Goal: Transaction & Acquisition: Purchase product/service

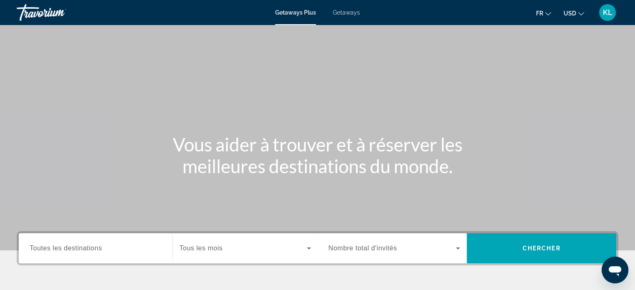
scroll to position [65, 0]
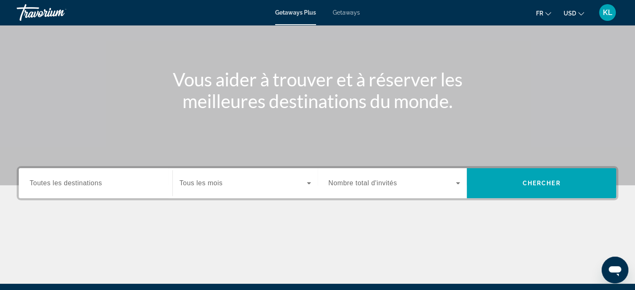
click at [145, 178] on div "Search widget" at bounding box center [96, 184] width 132 height 24
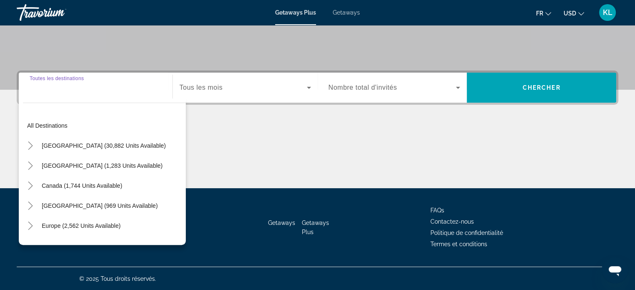
click at [90, 94] on div "Search widget" at bounding box center [96, 88] width 132 height 24
click at [49, 96] on div "Search widget" at bounding box center [96, 88] width 132 height 24
click at [56, 78] on span "Toutes les destinations" at bounding box center [57, 78] width 54 height 5
click at [56, 83] on input "Destination Toutes les destinations" at bounding box center [96, 88] width 132 height 10
click at [53, 140] on span "Search widget" at bounding box center [104, 146] width 132 height 20
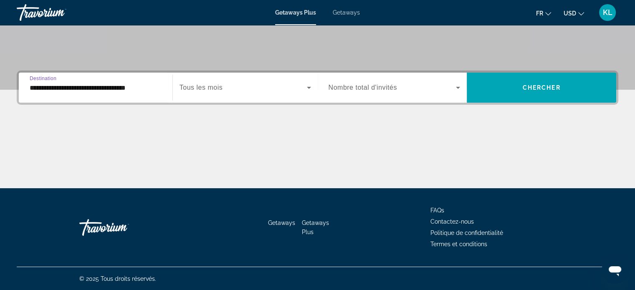
click at [227, 90] on span "Search widget" at bounding box center [243, 88] width 127 height 10
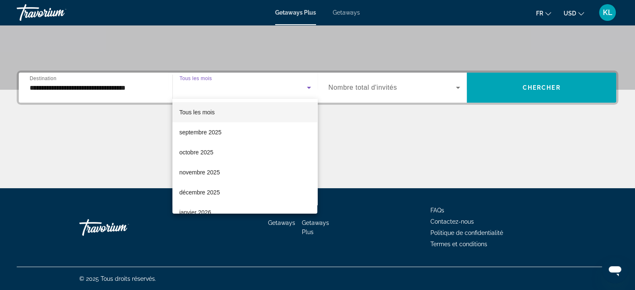
click at [114, 90] on div at bounding box center [317, 145] width 635 height 290
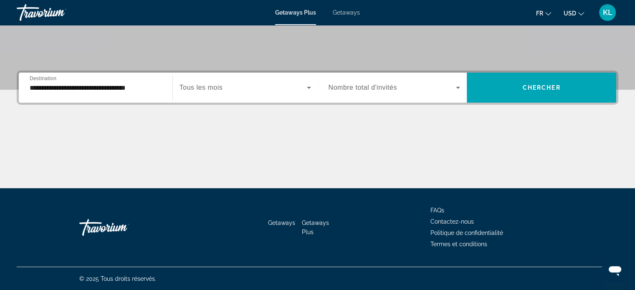
click at [28, 92] on div "**********" at bounding box center [95, 88] width 145 height 24
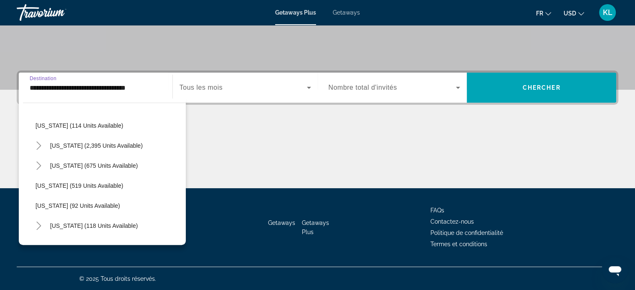
scroll to position [383, 0]
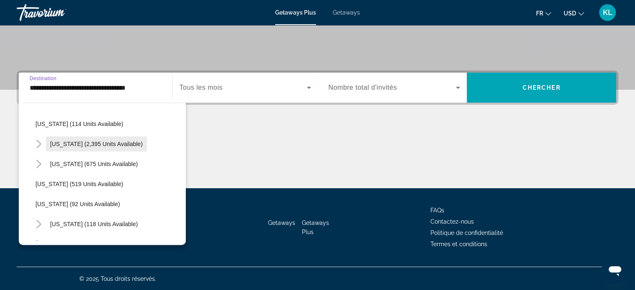
click at [58, 141] on span "[US_STATE] (2,395 units available)" at bounding box center [96, 144] width 93 height 7
type input "**********"
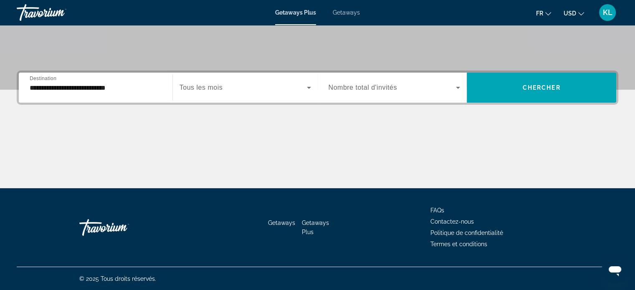
click at [209, 88] on span "Tous les mois" at bounding box center [201, 87] width 43 height 7
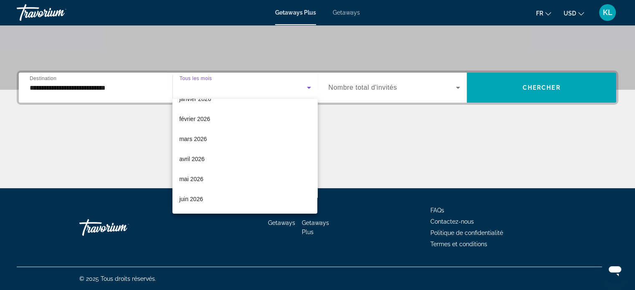
scroll to position [127, 0]
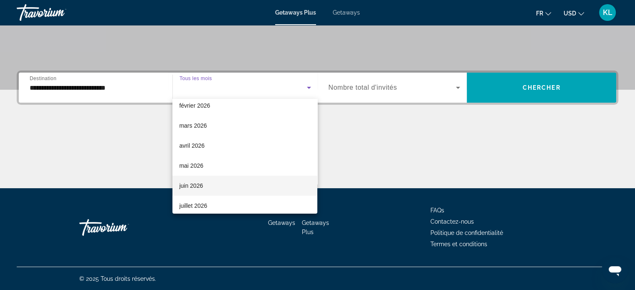
click at [224, 185] on mat-option "juin 2026" at bounding box center [244, 186] width 145 height 20
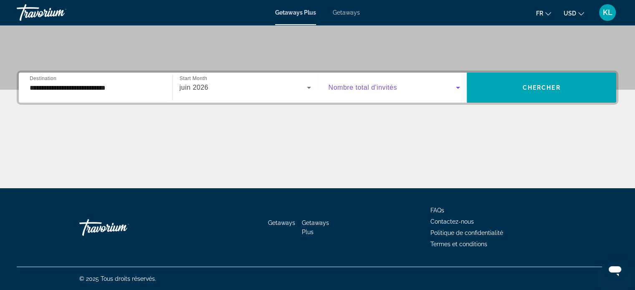
click at [401, 83] on span "Search widget" at bounding box center [393, 88] width 128 height 10
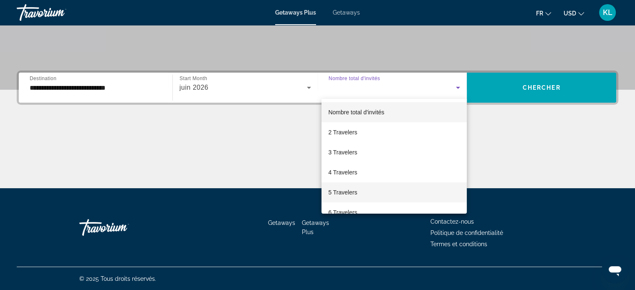
click at [355, 196] on span "5 Travelers" at bounding box center [342, 193] width 29 height 10
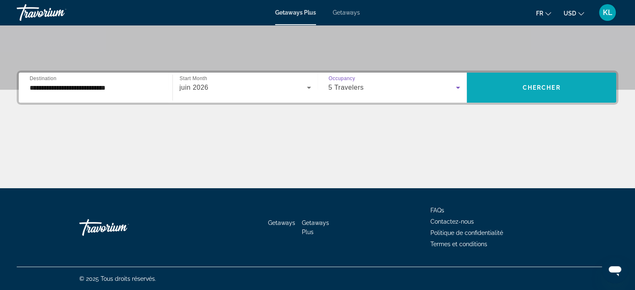
click at [551, 81] on span "Search widget" at bounding box center [542, 88] width 150 height 20
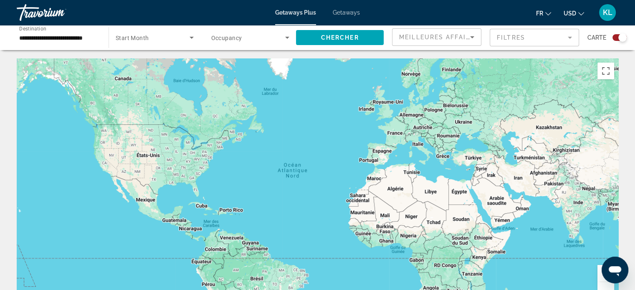
click at [582, 15] on icon "Change currency" at bounding box center [581, 14] width 6 height 6
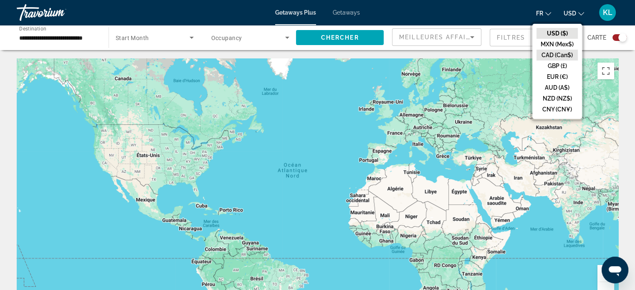
click at [556, 53] on button "CAD (Can$)" at bounding box center [557, 55] width 41 height 11
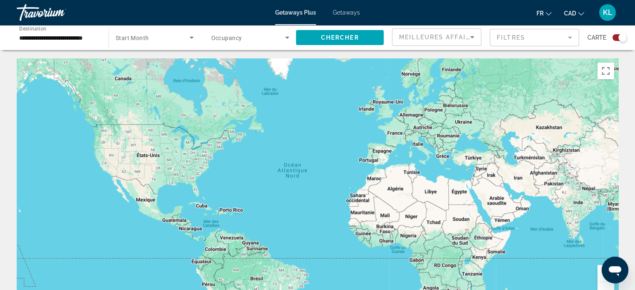
click at [347, 12] on span "Getaways" at bounding box center [346, 12] width 27 height 7
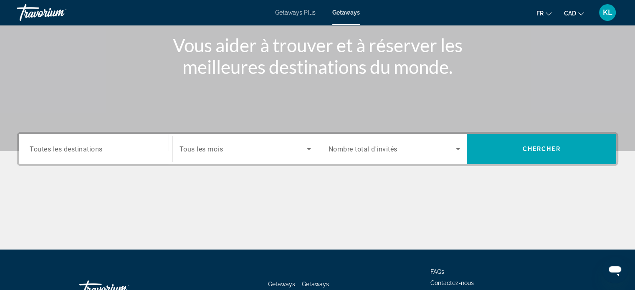
click at [129, 149] on input "Destination Toutes les destinations" at bounding box center [96, 150] width 132 height 10
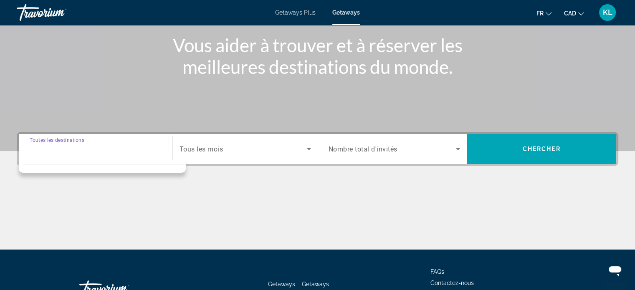
scroll to position [161, 0]
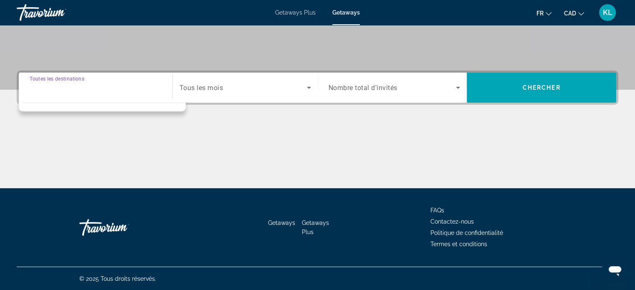
click at [65, 84] on input "Destination Toutes les destinations" at bounding box center [96, 88] width 132 height 10
click at [77, 96] on div "Search widget" at bounding box center [96, 88] width 132 height 24
click at [76, 78] on div "Destination Toutes les destinations" at bounding box center [96, 88] width 132 height 24
click at [225, 86] on span "Search widget" at bounding box center [243, 88] width 127 height 10
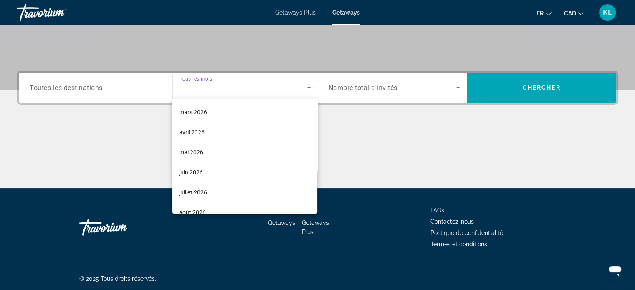
scroll to position [140, 0]
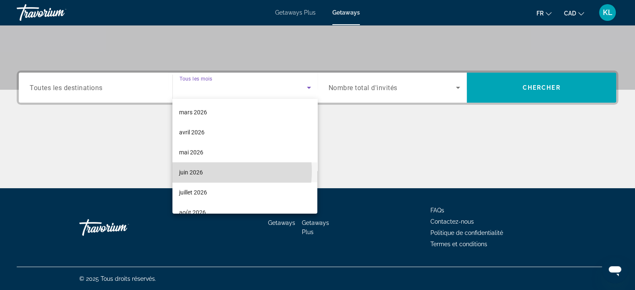
click at [213, 171] on mat-option "juin 2026" at bounding box center [244, 172] width 145 height 20
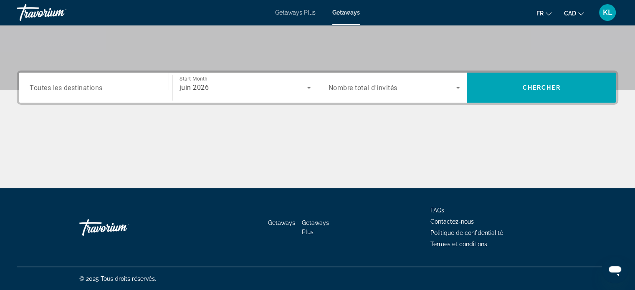
click at [359, 81] on div "Search widget" at bounding box center [395, 87] width 132 height 23
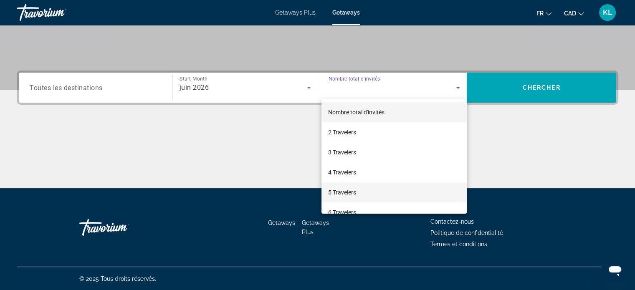
click at [364, 190] on mat-option "5 Travelers" at bounding box center [394, 193] width 145 height 20
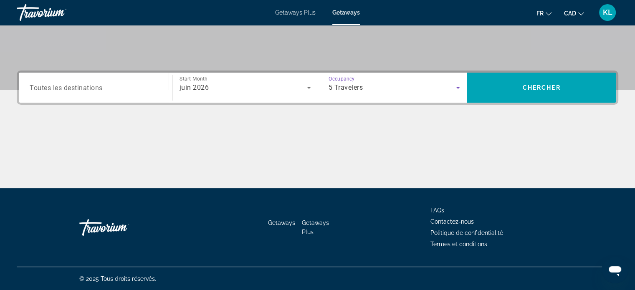
click at [117, 86] on input "Destination Toutes les destinations" at bounding box center [96, 88] width 132 height 10
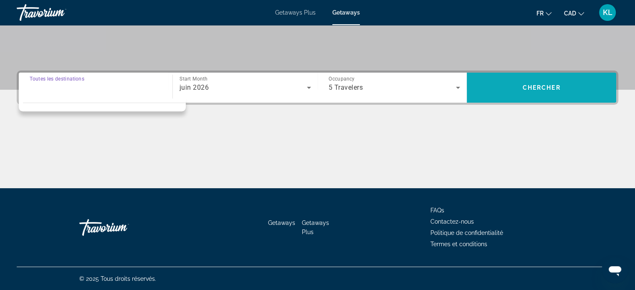
click at [533, 85] on span "Chercher" at bounding box center [542, 87] width 38 height 7
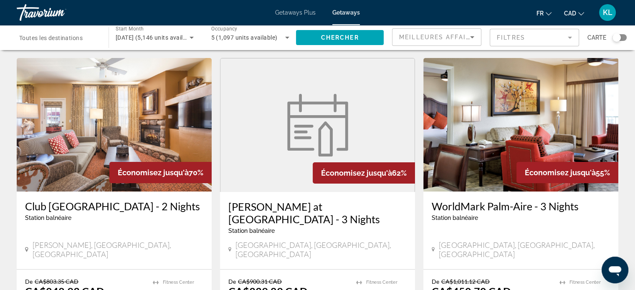
scroll to position [48, 0]
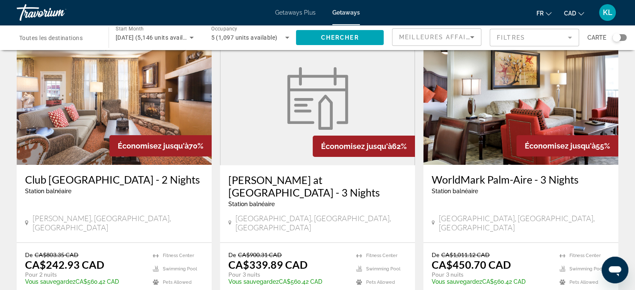
click at [282, 185] on h3 "[PERSON_NAME] at [GEOGRAPHIC_DATA] - 3 Nights" at bounding box center [317, 186] width 178 height 25
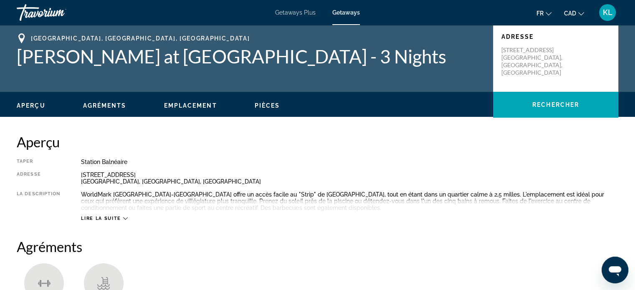
click at [106, 218] on span "Lire la suite" at bounding box center [101, 218] width 40 height 5
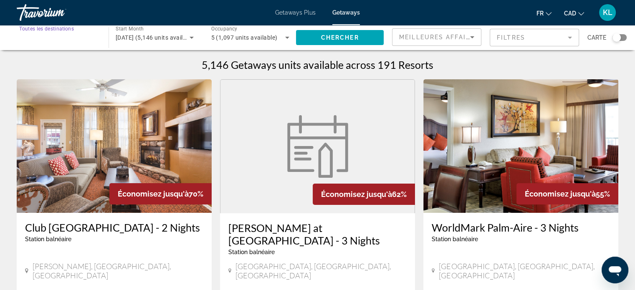
click at [87, 40] on input "Destination Toutes les destinations" at bounding box center [58, 38] width 79 height 10
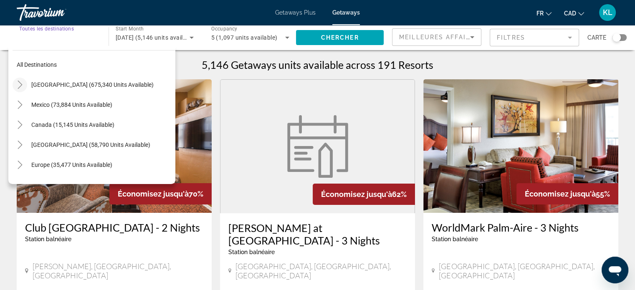
click at [17, 83] on icon "Toggle United States (675,340 units available)" at bounding box center [20, 85] width 8 height 8
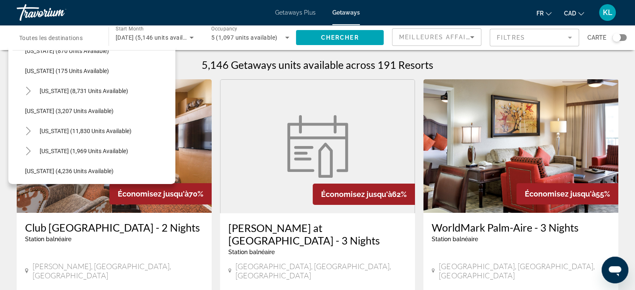
scroll to position [435, 0]
click at [25, 132] on icon "Toggle Nevada (11,830 units available)" at bounding box center [28, 131] width 8 height 8
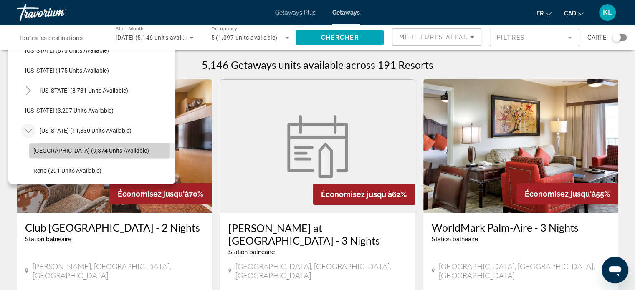
click at [50, 149] on span "[GEOGRAPHIC_DATA] (9,374 units available)" at bounding box center [91, 150] width 116 height 7
type input "**********"
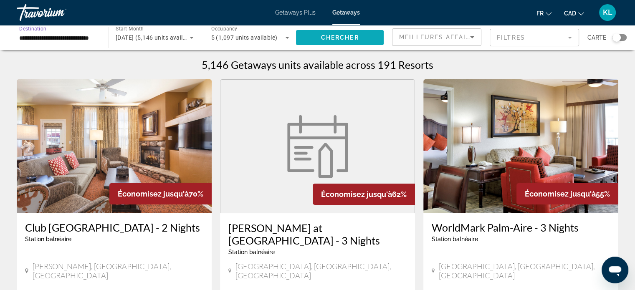
click at [311, 36] on span "Search widget" at bounding box center [340, 38] width 88 height 20
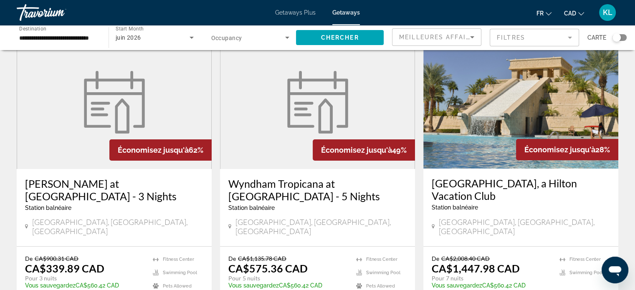
scroll to position [37, 0]
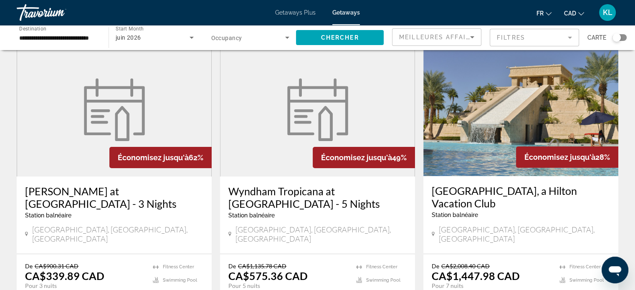
click at [288, 130] on img "Main content" at bounding box center [317, 110] width 71 height 63
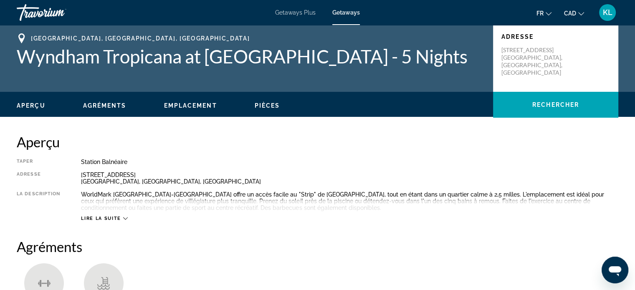
click at [106, 218] on span "Lire la suite" at bounding box center [101, 218] width 40 height 5
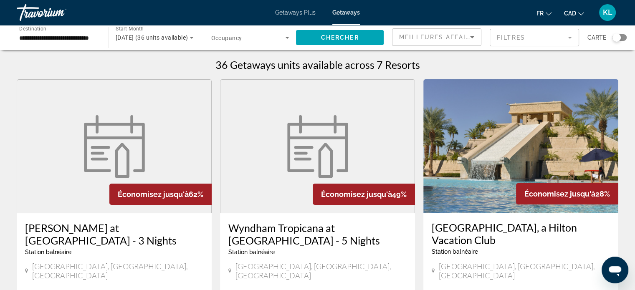
click at [134, 31] on span "Start Month" at bounding box center [130, 29] width 28 height 6
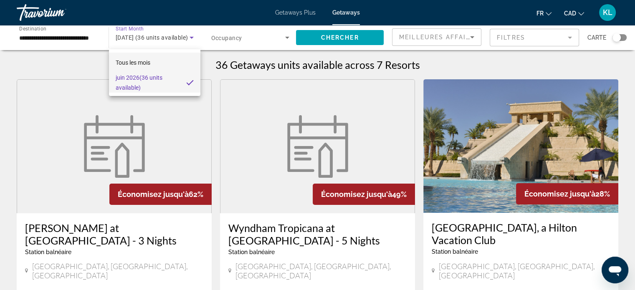
click at [145, 66] on span "Tous les mois" at bounding box center [133, 63] width 35 height 10
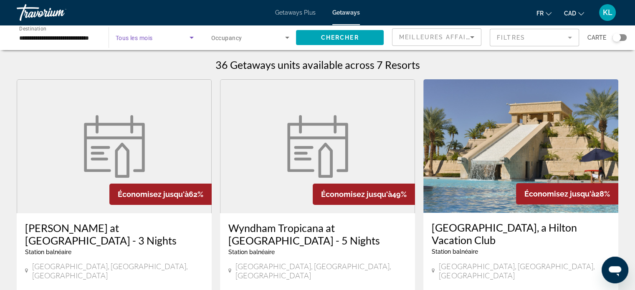
click at [180, 42] on span "Search widget" at bounding box center [153, 38] width 74 height 10
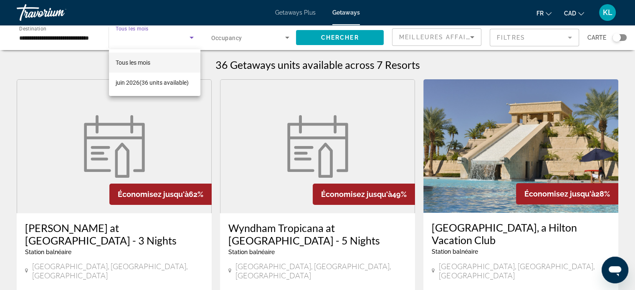
click at [126, 66] on span "Tous les mois" at bounding box center [133, 62] width 35 height 7
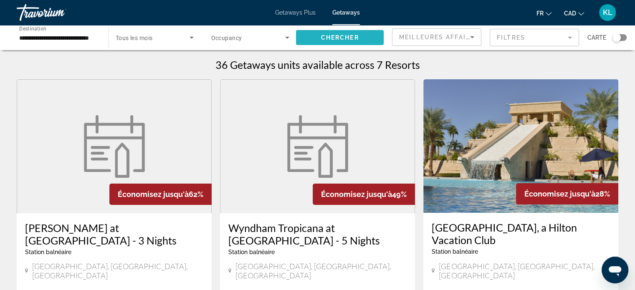
click at [352, 39] on span "Chercher" at bounding box center [340, 37] width 38 height 7
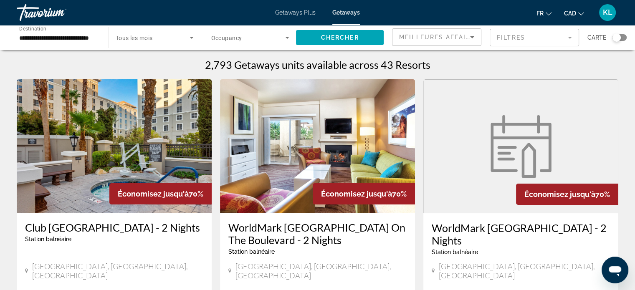
click at [151, 38] on span "Tous les mois" at bounding box center [134, 38] width 37 height 7
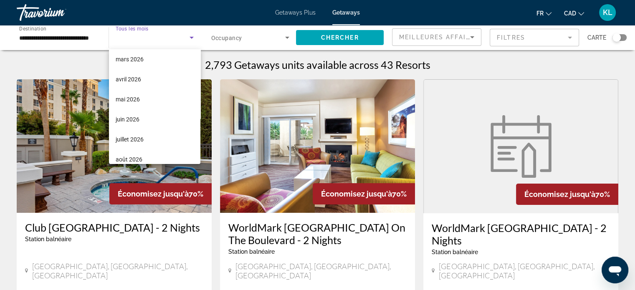
scroll to position [145, 0]
click at [137, 139] on span "juillet 2026" at bounding box center [130, 139] width 28 height 10
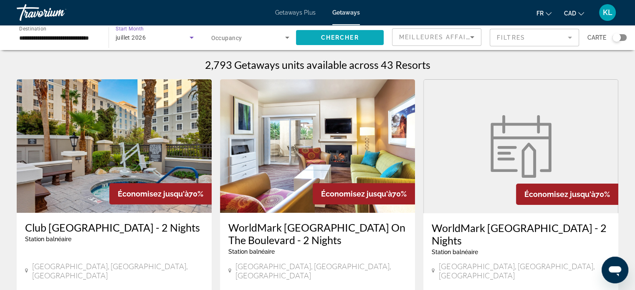
click at [356, 38] on span "Chercher" at bounding box center [340, 37] width 38 height 7
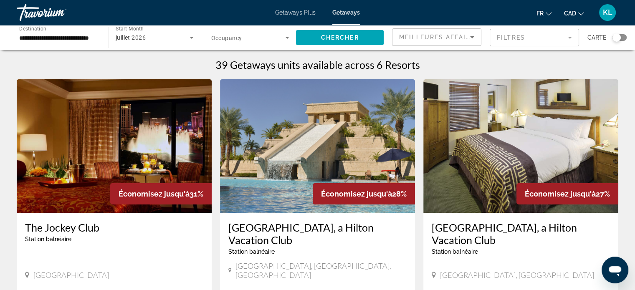
scroll to position [48, 0]
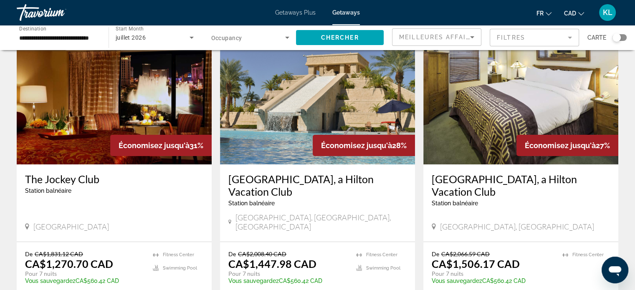
click at [216, 174] on app-weeks-search-item "Économisez jusqu'à 28% Cancun [GEOGRAPHIC_DATA], a Hilton Vacation Club Station…" at bounding box center [317, 175] width 203 height 289
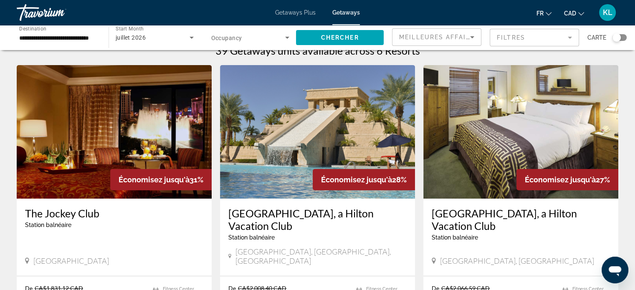
scroll to position [0, 0]
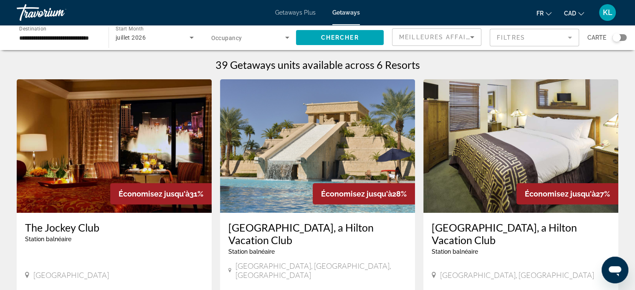
click at [237, 41] on span "Occupancy" at bounding box center [226, 38] width 31 height 7
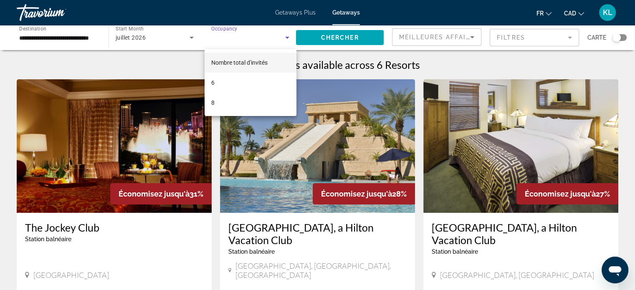
click at [177, 60] on div at bounding box center [317, 145] width 635 height 290
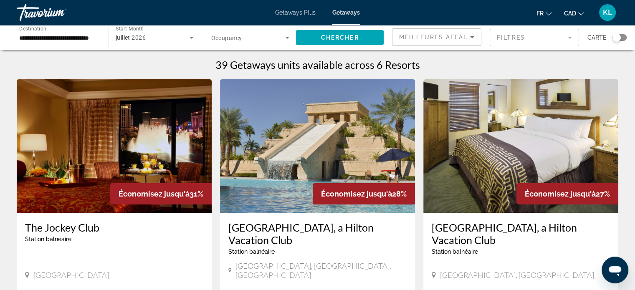
click at [344, 13] on span "Getaways" at bounding box center [346, 12] width 28 height 7
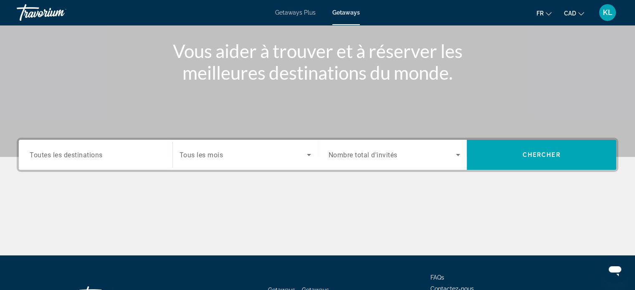
click at [90, 155] on span "Toutes les destinations" at bounding box center [66, 155] width 73 height 8
click at [90, 155] on input "Destination Toutes les destinations" at bounding box center [96, 155] width 132 height 10
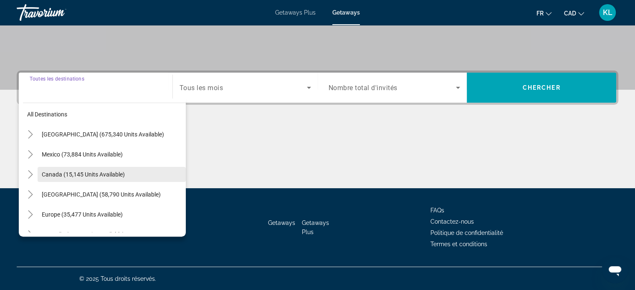
scroll to position [2, 0]
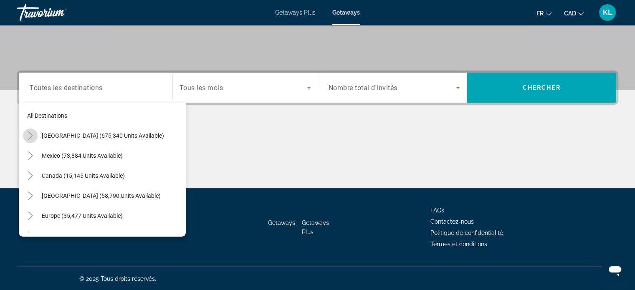
click at [30, 135] on icon "Toggle United States (675,340 units available)" at bounding box center [30, 136] width 8 height 8
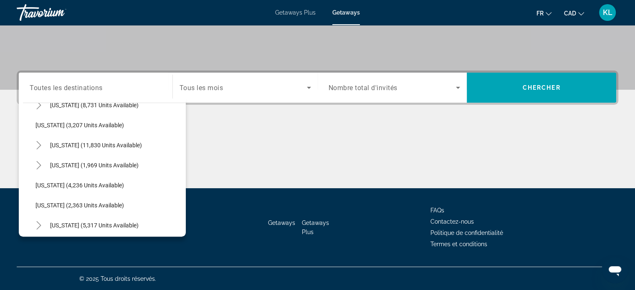
scroll to position [474, 0]
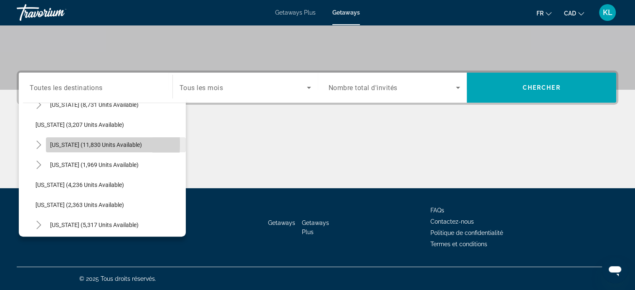
click at [60, 143] on span "[US_STATE] (11,830 units available)" at bounding box center [96, 145] width 92 height 7
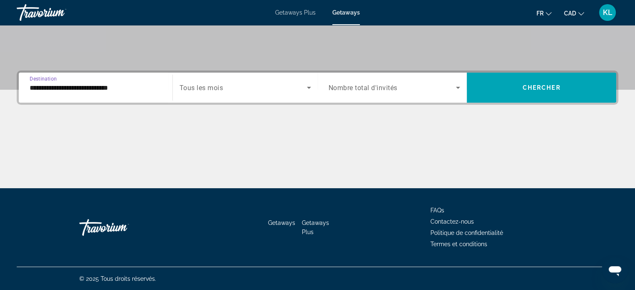
click at [107, 85] on input "**********" at bounding box center [96, 88] width 132 height 10
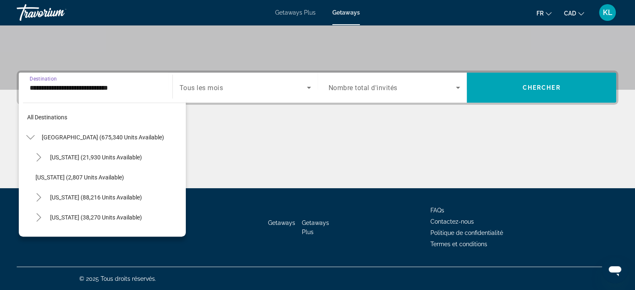
scroll to position [451, 0]
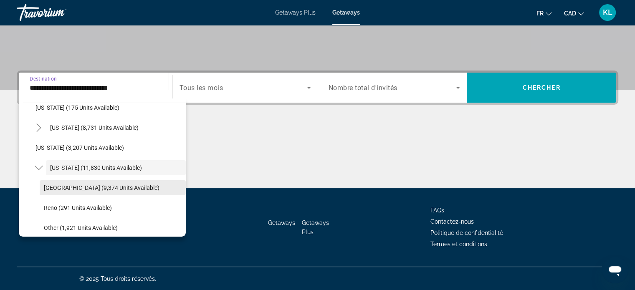
click at [68, 186] on span "[GEOGRAPHIC_DATA] (9,374 units available)" at bounding box center [102, 188] width 116 height 7
type input "**********"
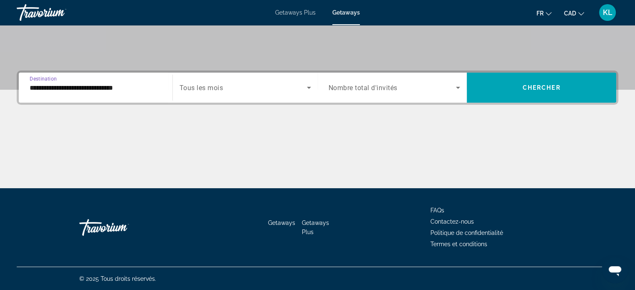
click at [227, 90] on span "Search widget" at bounding box center [243, 88] width 127 height 10
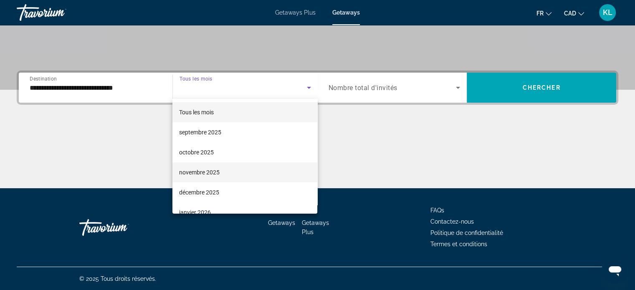
scroll to position [172, 0]
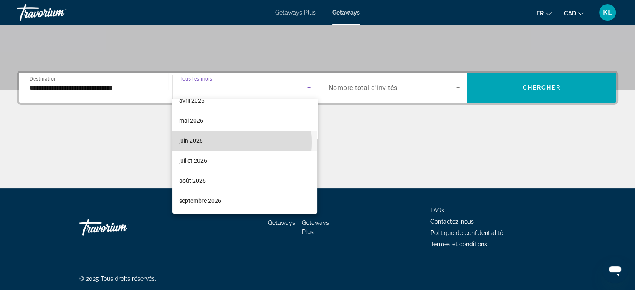
click at [210, 142] on mat-option "juin 2026" at bounding box center [244, 141] width 145 height 20
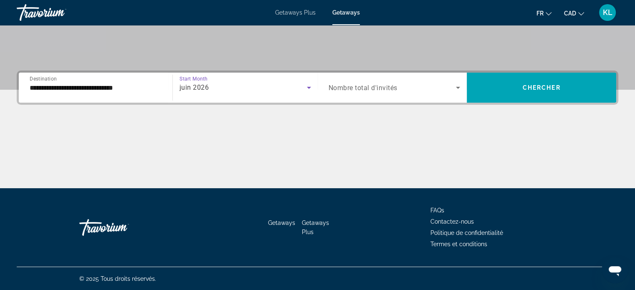
click at [353, 91] on span "Search widget" at bounding box center [393, 88] width 128 height 10
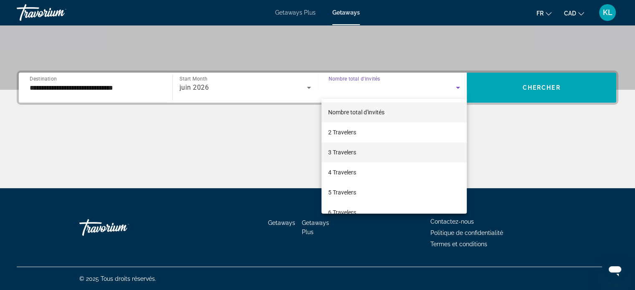
click at [348, 155] on span "3 Travelers" at bounding box center [342, 152] width 28 height 10
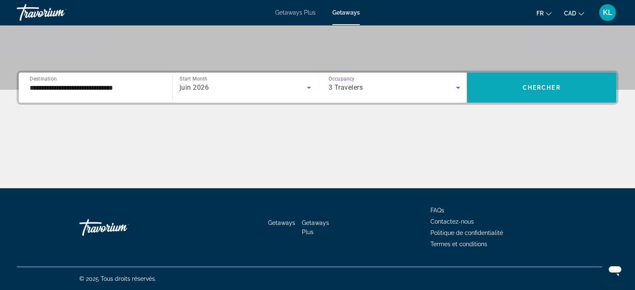
click at [545, 88] on span "Chercher" at bounding box center [542, 87] width 38 height 7
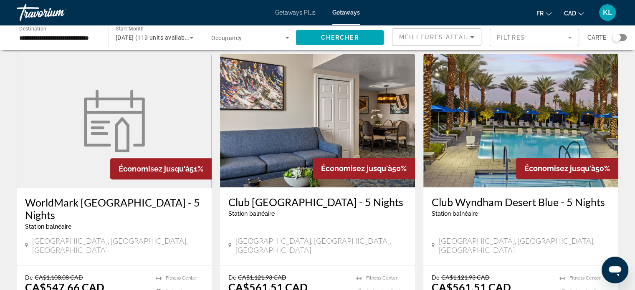
scroll to position [330, 0]
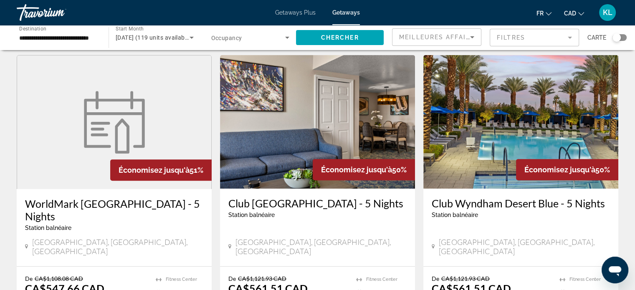
click at [319, 114] on img "Main content" at bounding box center [317, 122] width 195 height 134
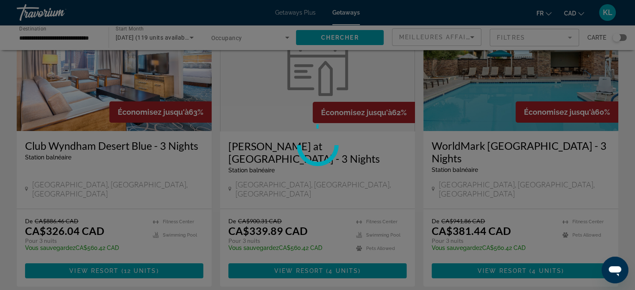
scroll to position [81, 0]
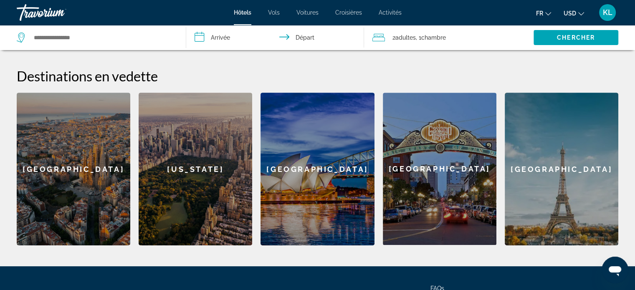
scroll to position [315, 0]
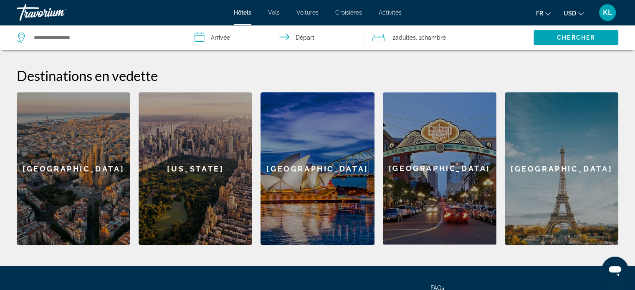
click at [204, 157] on div "New York" at bounding box center [196, 168] width 114 height 153
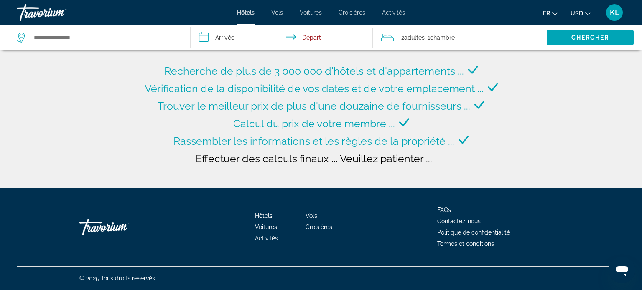
type input "**********"
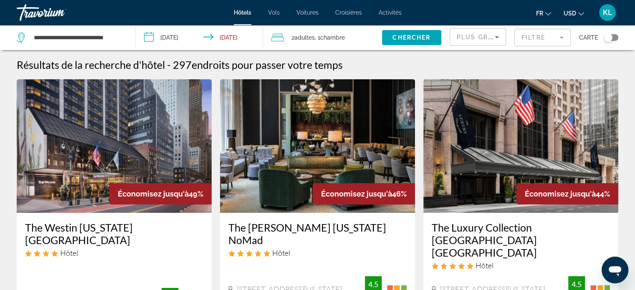
click at [30, 13] on div "Travorium" at bounding box center [59, 13] width 84 height 22
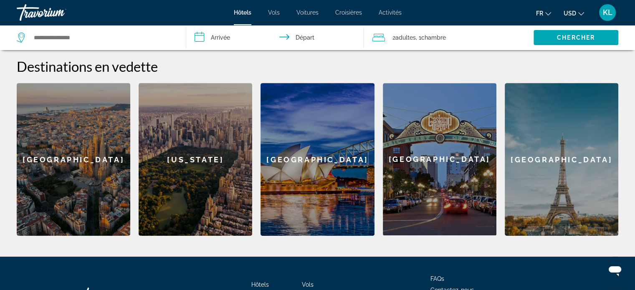
scroll to position [327, 0]
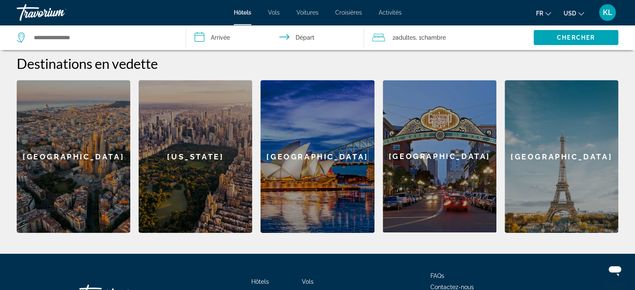
click at [555, 148] on div "Paris" at bounding box center [562, 156] width 114 height 153
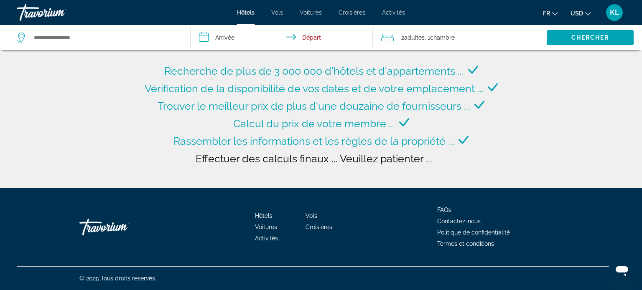
type input "**********"
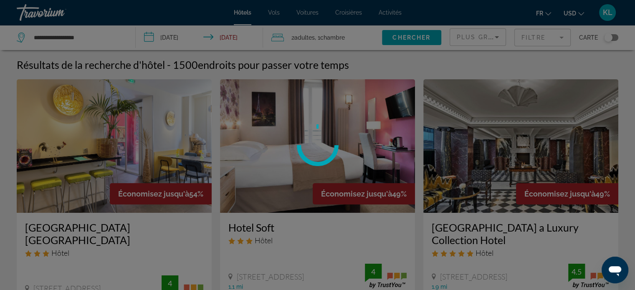
click at [170, 36] on div at bounding box center [317, 145] width 635 height 290
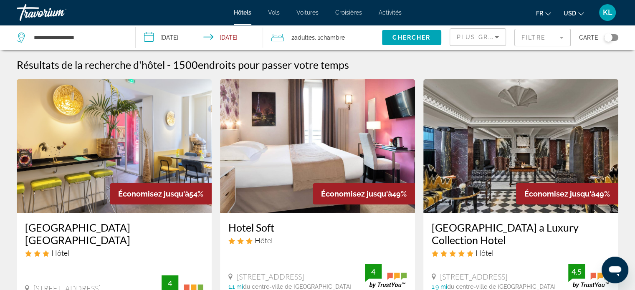
click at [174, 36] on input "**********" at bounding box center [201, 39] width 131 height 28
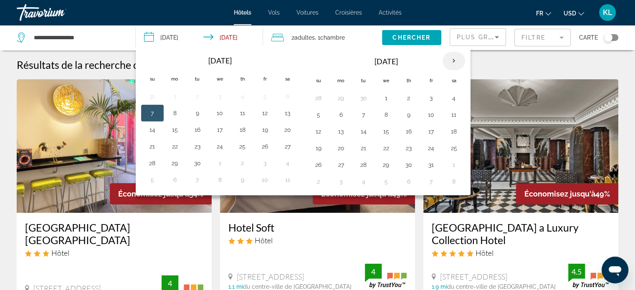
click at [452, 63] on th "Next month" at bounding box center [454, 61] width 23 height 18
click at [449, 132] on button "15" at bounding box center [453, 132] width 13 height 12
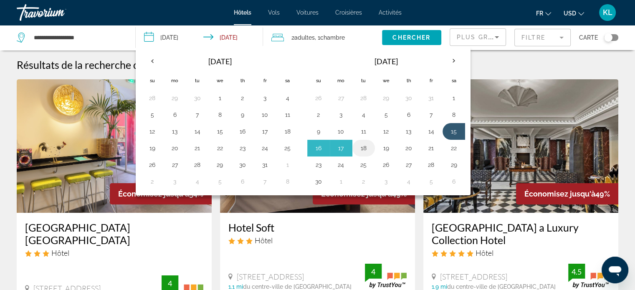
click at [367, 146] on button "18" at bounding box center [363, 148] width 13 height 12
type input "**********"
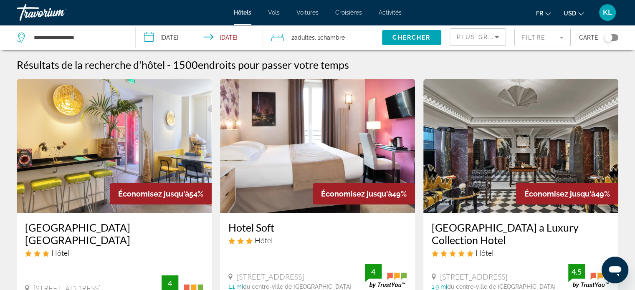
click at [358, 34] on div "2 Adulte Adultes , 1 Chambre pièces" at bounding box center [326, 38] width 111 height 12
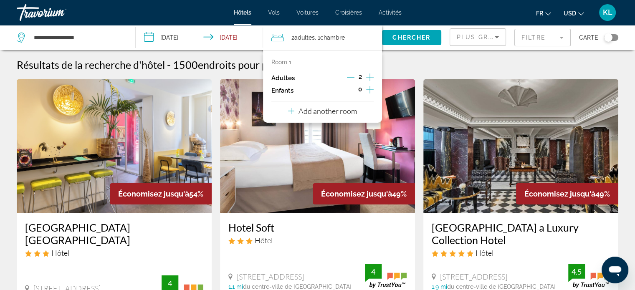
click at [371, 91] on icon "Increment children" at bounding box center [370, 90] width 8 height 10
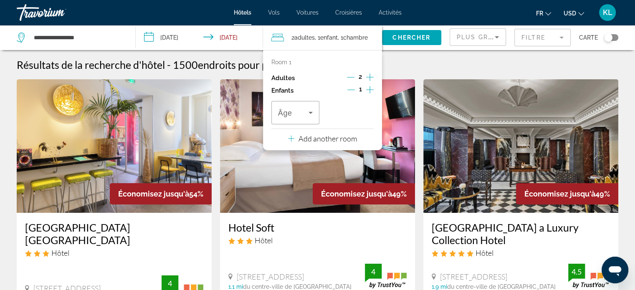
click at [371, 91] on icon "Increment children" at bounding box center [370, 90] width 8 height 10
click at [302, 114] on span "Travelers: 2 adults, 2 children" at bounding box center [293, 113] width 30 height 10
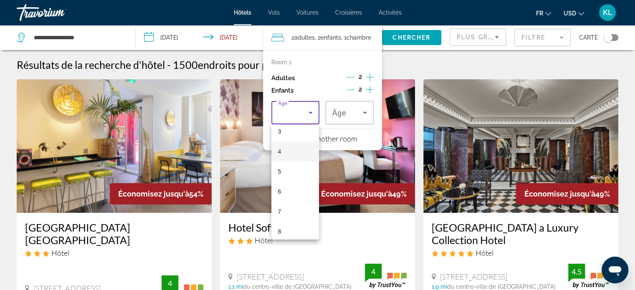
scroll to position [124, 0]
click at [290, 215] on mat-option "10" at bounding box center [295, 215] width 48 height 20
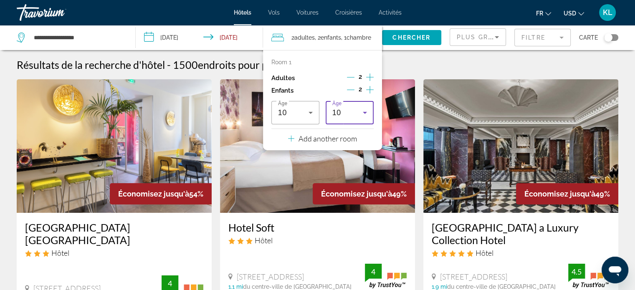
click at [347, 112] on div "10" at bounding box center [347, 113] width 30 height 10
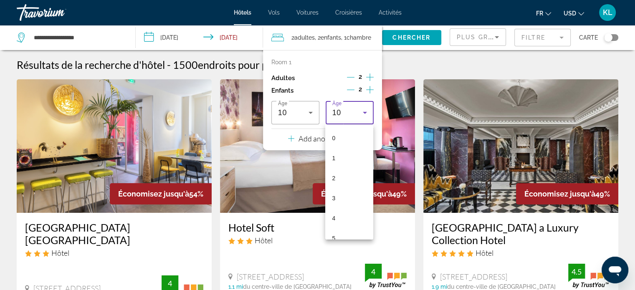
scroll to position [109, 0]
click at [346, 208] on mat-option "9" at bounding box center [349, 210] width 48 height 20
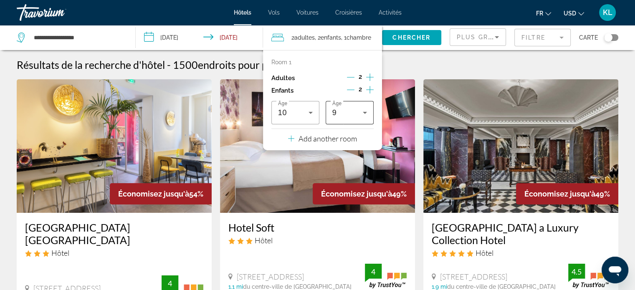
click at [342, 118] on div "9" at bounding box center [347, 113] width 30 height 10
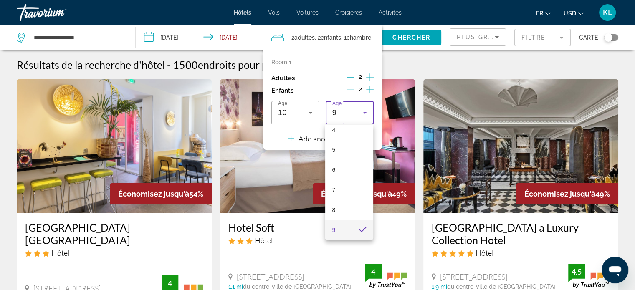
scroll to position [127, 0]
click at [343, 205] on mat-option "10" at bounding box center [349, 211] width 48 height 20
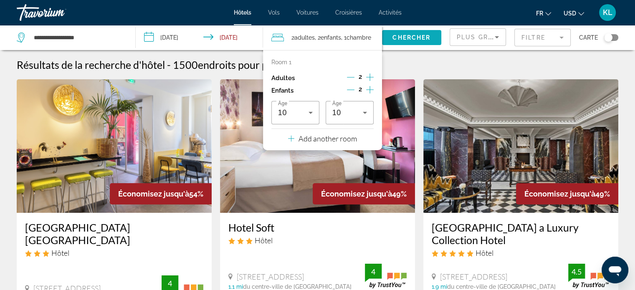
click at [411, 36] on span "Chercher" at bounding box center [412, 37] width 38 height 7
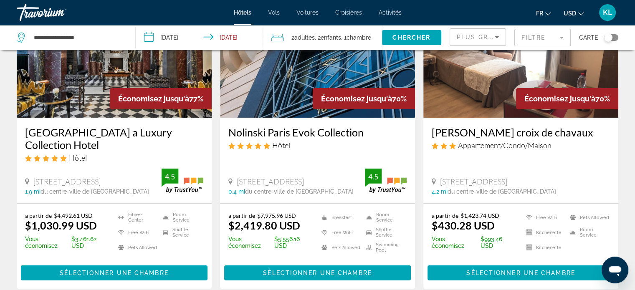
scroll to position [95, 0]
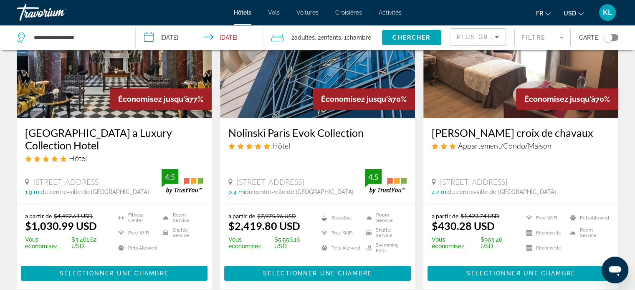
click at [582, 12] on icon "Change currency" at bounding box center [581, 14] width 6 height 6
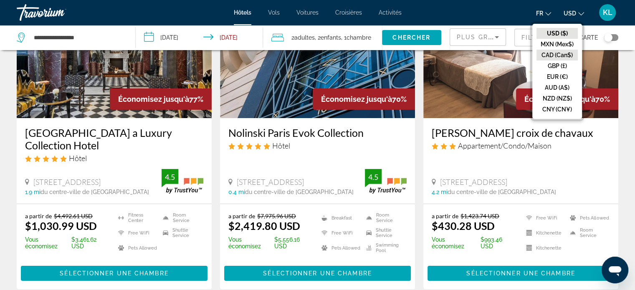
click at [550, 52] on button "CAD (Can$)" at bounding box center [557, 55] width 41 height 11
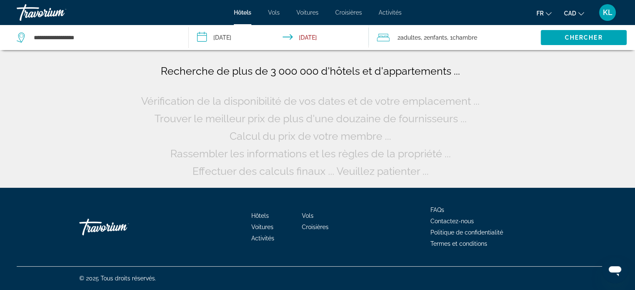
scroll to position [0, 0]
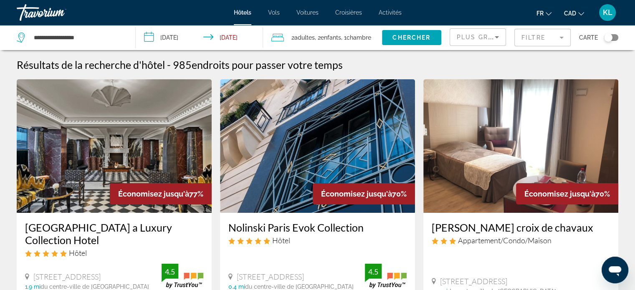
click at [509, 150] on img "Main content" at bounding box center [521, 146] width 195 height 134
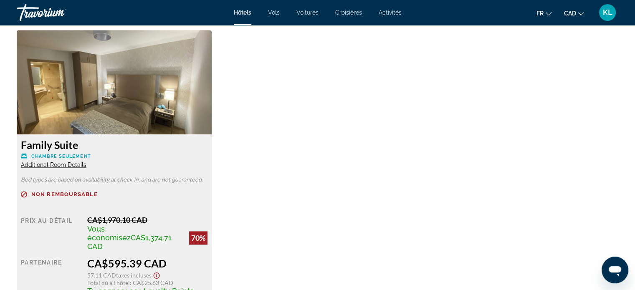
scroll to position [1152, 0]
click at [58, 164] on span "Additional Room Details" at bounding box center [54, 165] width 66 height 7
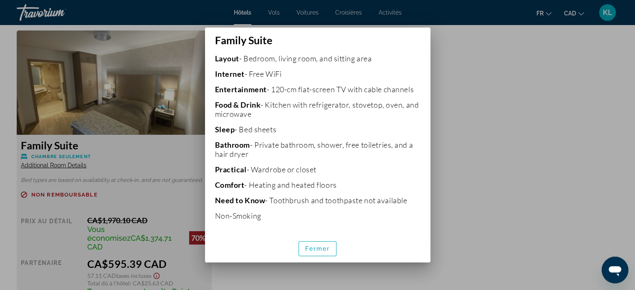
scroll to position [0, 0]
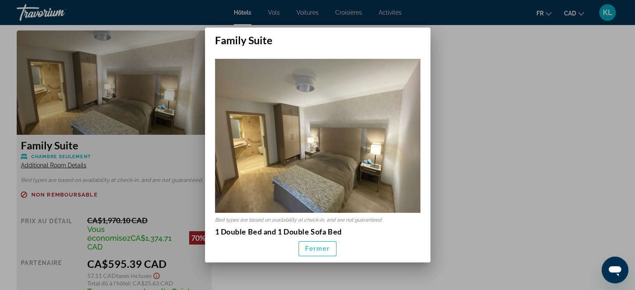
click at [450, 128] on div at bounding box center [317, 145] width 635 height 290
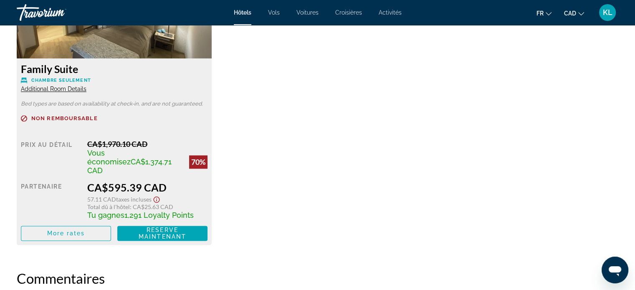
scroll to position [1229, 0]
click at [74, 230] on span "More rates" at bounding box center [66, 233] width 38 height 7
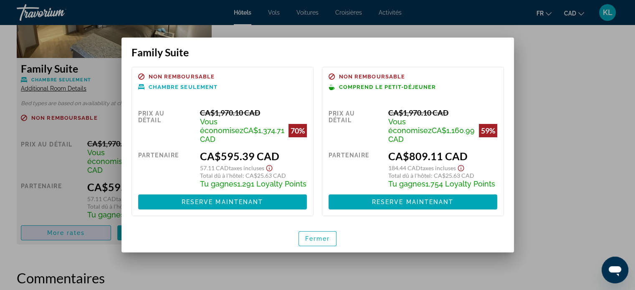
scroll to position [0, 0]
click at [322, 240] on span "Fermer" at bounding box center [317, 239] width 25 height 7
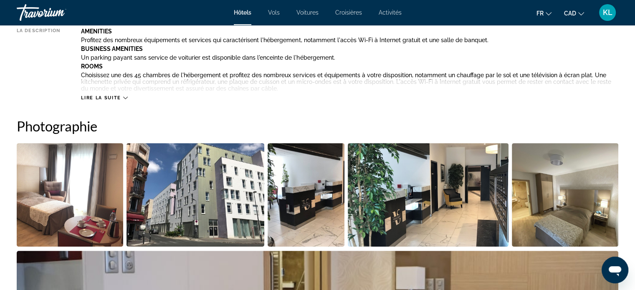
scroll to position [318, 0]
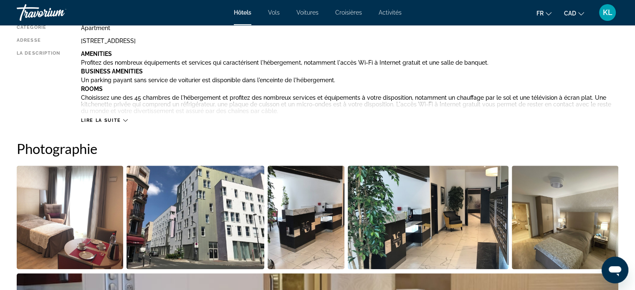
click at [106, 118] on span "Lire la suite" at bounding box center [101, 120] width 40 height 5
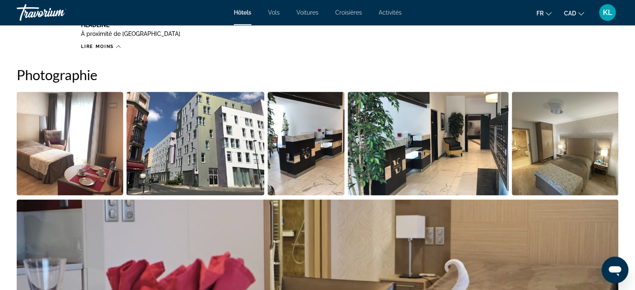
scroll to position [629, 0]
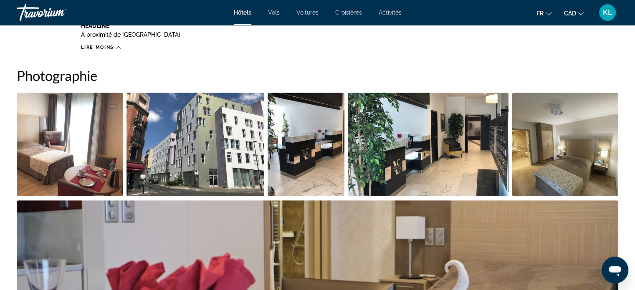
click at [74, 158] on img "Open full-screen image slider" at bounding box center [70, 145] width 107 height 104
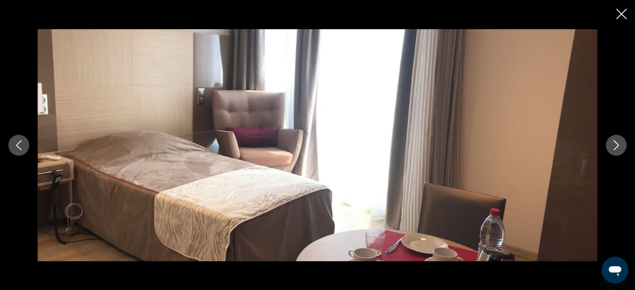
click at [623, 149] on button "Next image" at bounding box center [616, 145] width 21 height 21
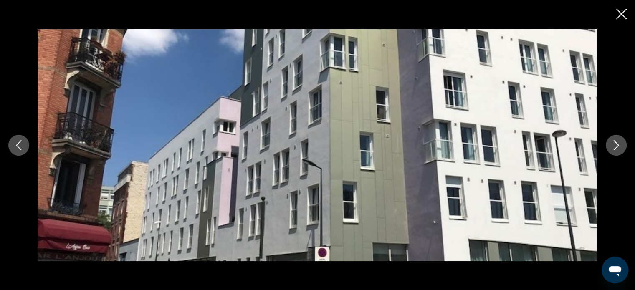
click at [19, 147] on icon "Previous image" at bounding box center [18, 145] width 5 height 10
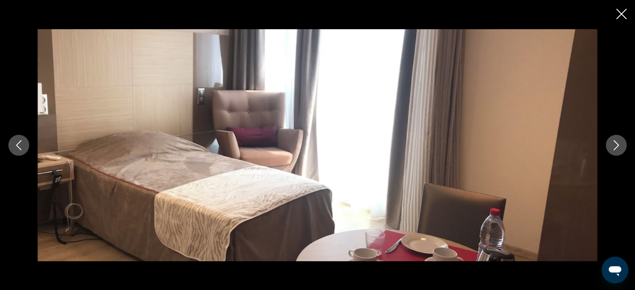
click at [614, 146] on icon "Next image" at bounding box center [616, 145] width 10 height 10
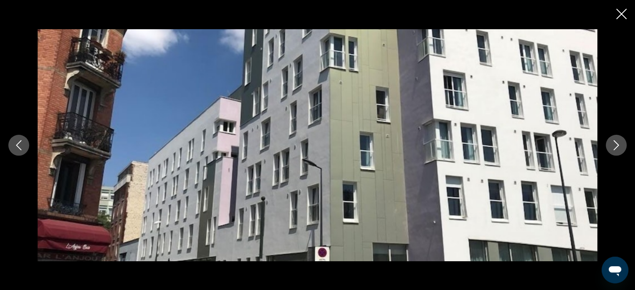
click at [614, 146] on icon "Next image" at bounding box center [616, 145] width 10 height 10
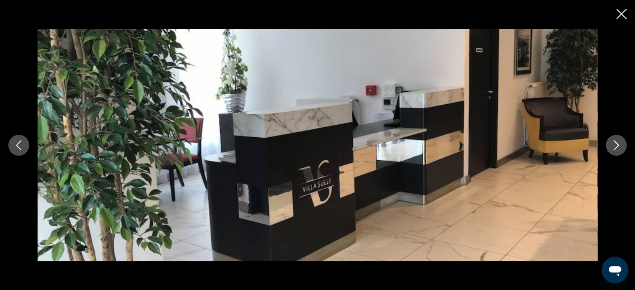
click at [614, 146] on icon "Next image" at bounding box center [616, 145] width 10 height 10
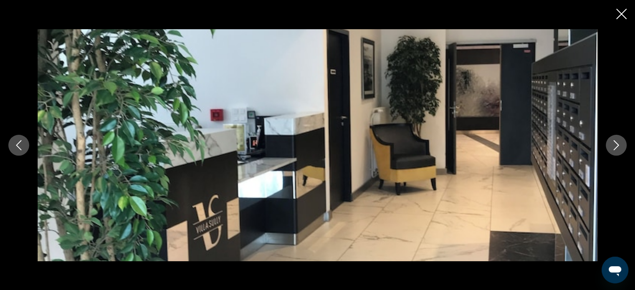
click at [611, 145] on button "Next image" at bounding box center [616, 145] width 21 height 21
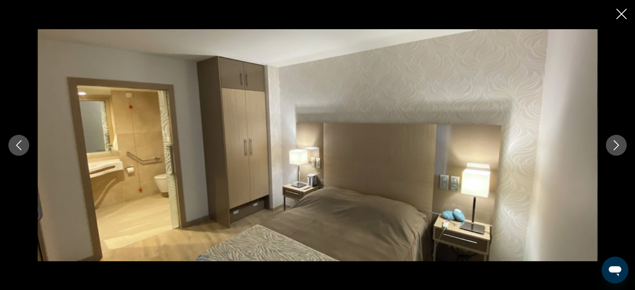
click at [608, 142] on button "Next image" at bounding box center [616, 145] width 21 height 21
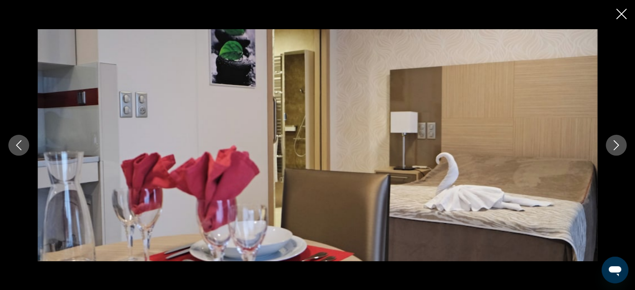
click at [608, 142] on button "Next image" at bounding box center [616, 145] width 21 height 21
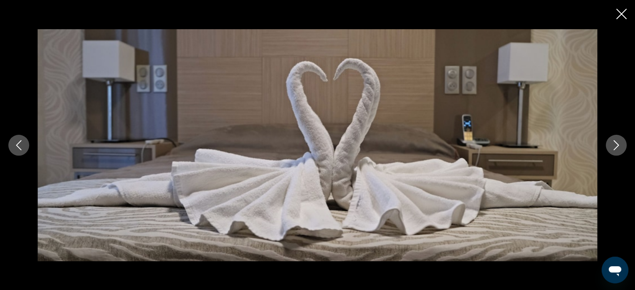
click at [606, 142] on div "prev next" at bounding box center [317, 145] width 635 height 232
click at [614, 145] on icon "Next image" at bounding box center [616, 145] width 10 height 10
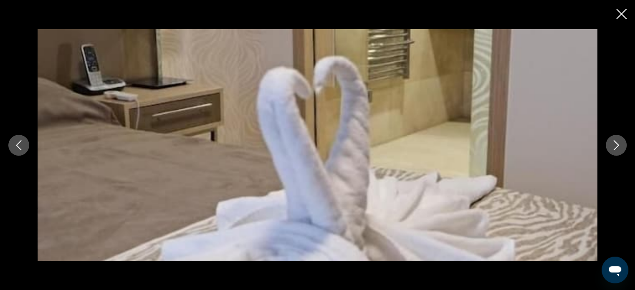
click at [616, 146] on icon "Next image" at bounding box center [616, 145] width 10 height 10
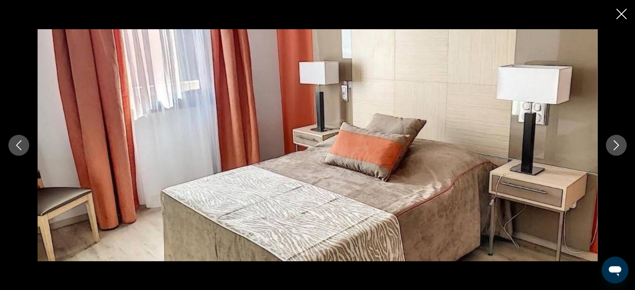
click at [616, 146] on icon "Next image" at bounding box center [616, 145] width 10 height 10
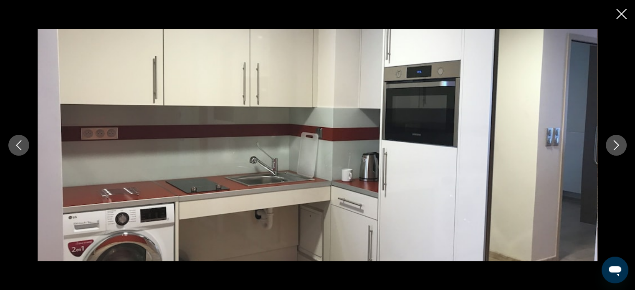
click at [616, 146] on icon "Next image" at bounding box center [616, 145] width 10 height 10
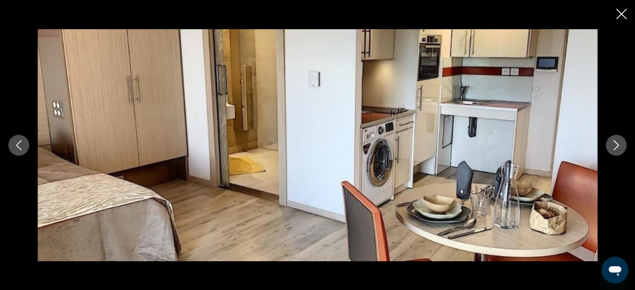
click at [613, 145] on icon "Next image" at bounding box center [616, 145] width 10 height 10
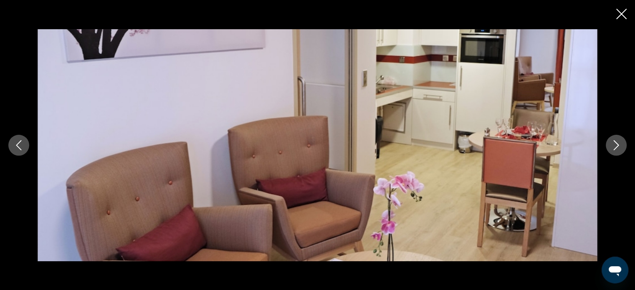
click at [609, 144] on button "Next image" at bounding box center [616, 145] width 21 height 21
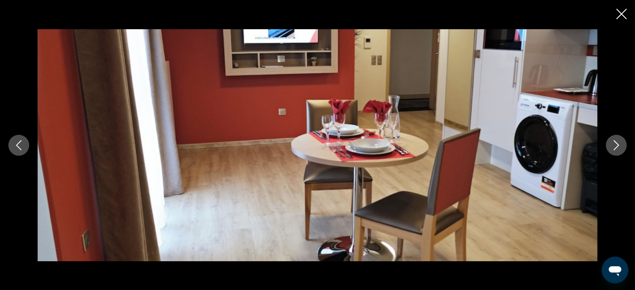
click at [606, 143] on button "Next image" at bounding box center [616, 145] width 21 height 21
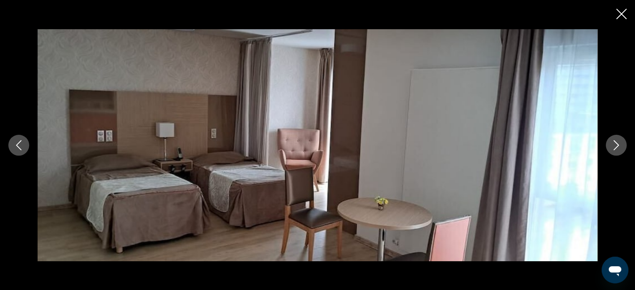
click at [614, 147] on icon "Next image" at bounding box center [616, 145] width 10 height 10
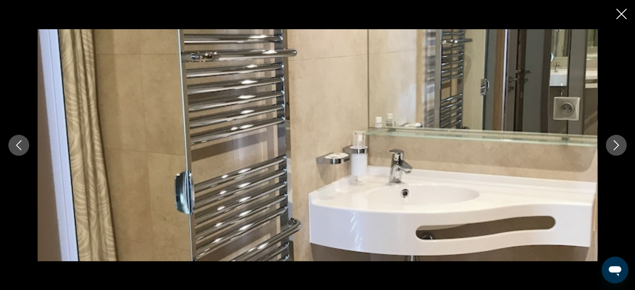
click at [614, 147] on icon "Next image" at bounding box center [616, 145] width 10 height 10
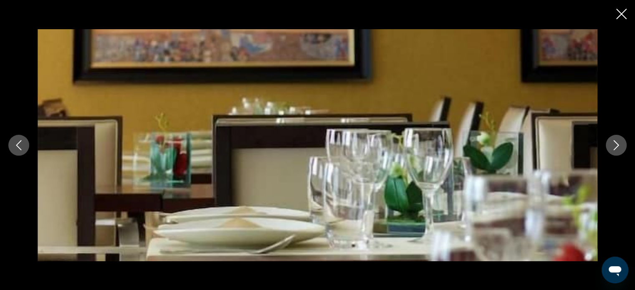
click at [614, 147] on icon "Next image" at bounding box center [616, 145] width 10 height 10
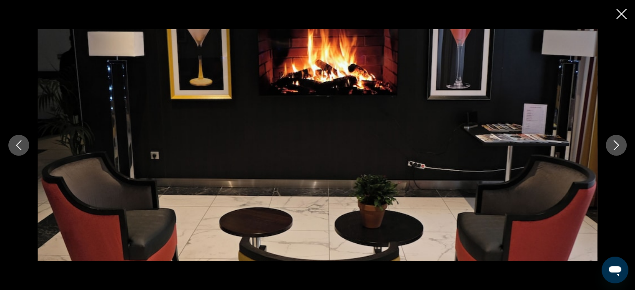
click at [614, 147] on icon "Next image" at bounding box center [616, 145] width 10 height 10
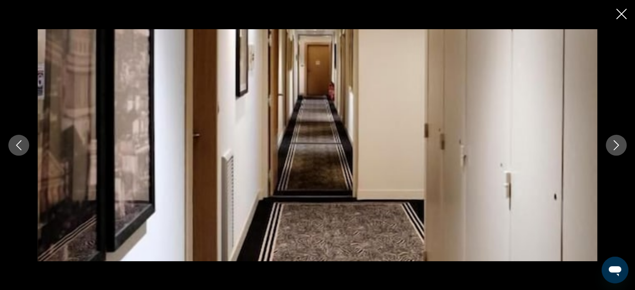
click at [614, 147] on icon "Next image" at bounding box center [616, 145] width 10 height 10
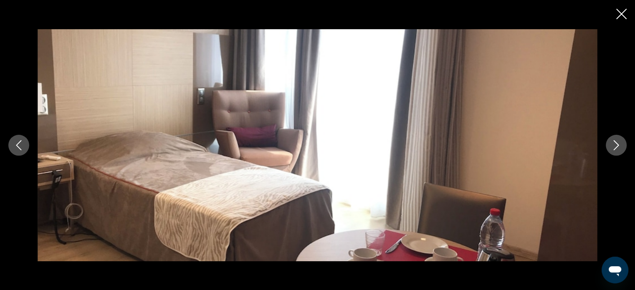
click at [614, 147] on icon "Next image" at bounding box center [616, 145] width 10 height 10
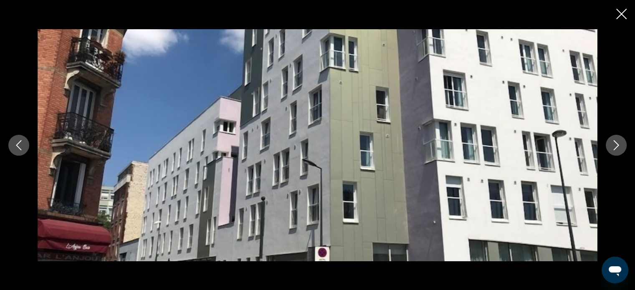
click at [614, 147] on icon "Next image" at bounding box center [616, 145] width 10 height 10
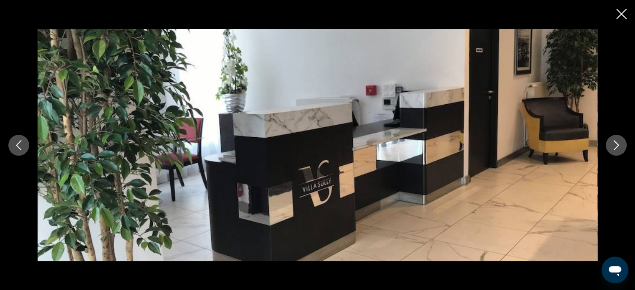
click at [624, 10] on icon "Close slideshow" at bounding box center [621, 14] width 10 height 10
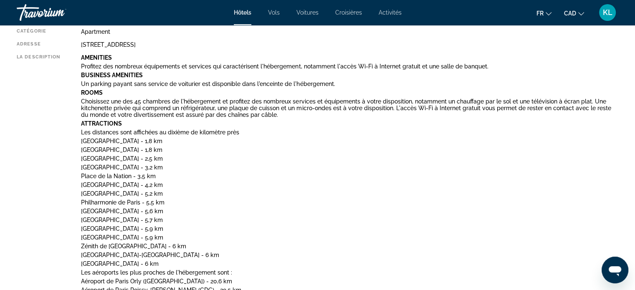
scroll to position [0, 0]
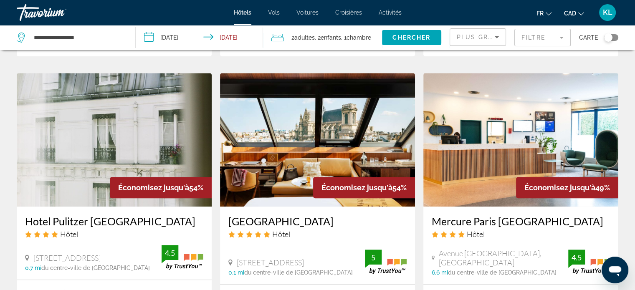
scroll to position [647, 0]
click at [482, 126] on img "Main content" at bounding box center [521, 140] width 195 height 134
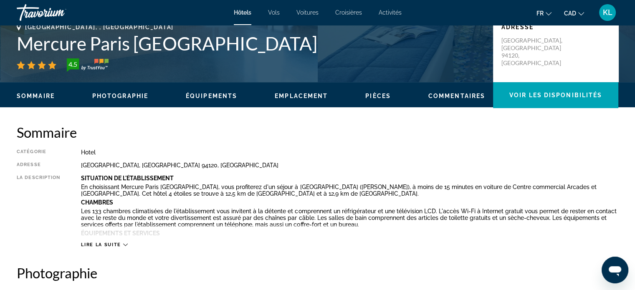
scroll to position [236, 0]
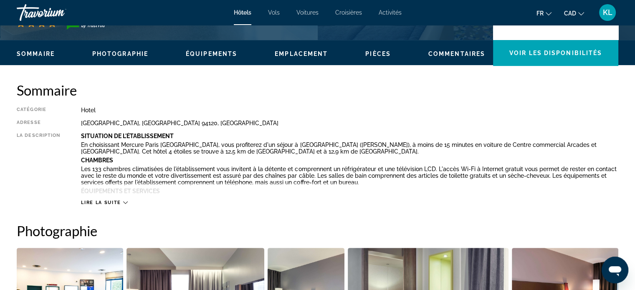
click at [95, 202] on span "Lire la suite" at bounding box center [101, 202] width 40 height 5
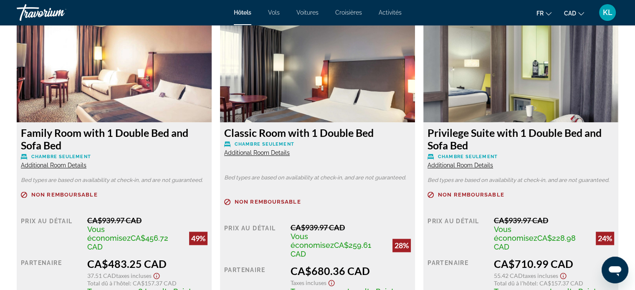
scroll to position [1237, 0]
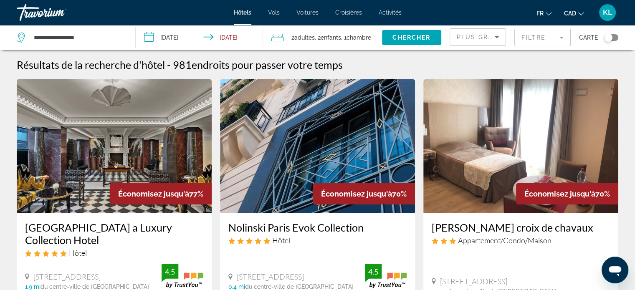
click at [488, 40] on span "Plus grandes économies" at bounding box center [507, 37] width 100 height 7
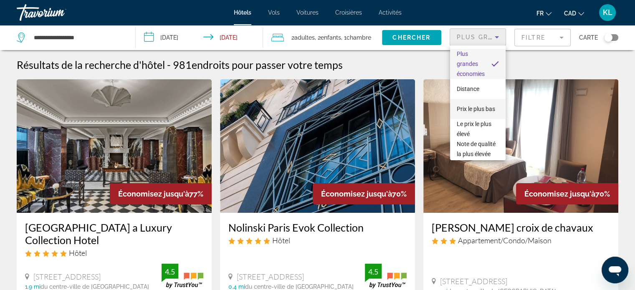
click at [468, 107] on span "Prix le plus bas" at bounding box center [476, 109] width 38 height 7
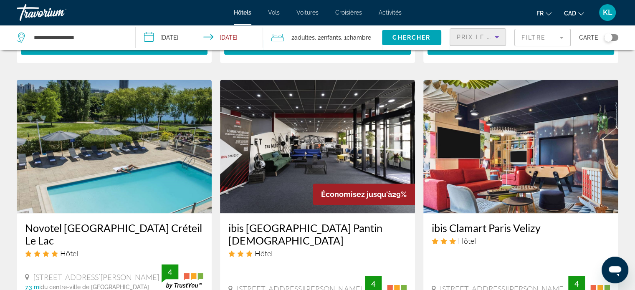
scroll to position [943, 0]
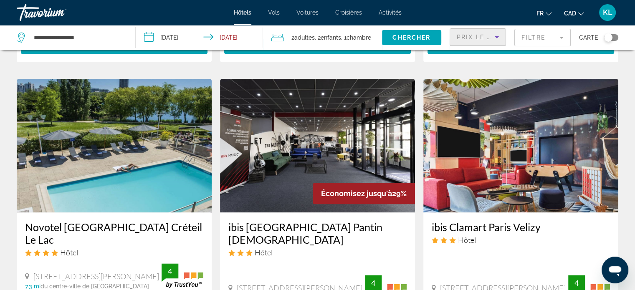
click at [349, 152] on img "Main content" at bounding box center [317, 146] width 195 height 134
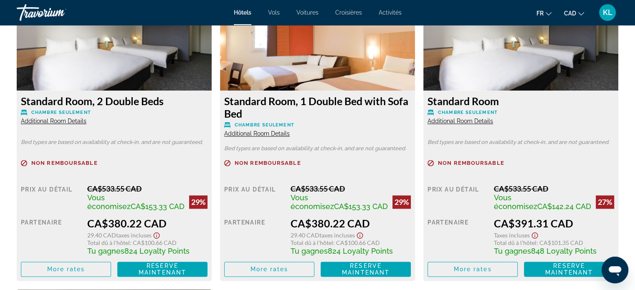
scroll to position [1196, 0]
click at [68, 123] on span "Additional Room Details" at bounding box center [54, 121] width 66 height 7
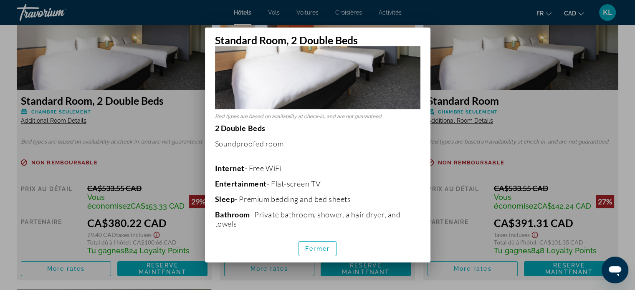
scroll to position [87, 0]
click at [474, 112] on div at bounding box center [317, 145] width 635 height 290
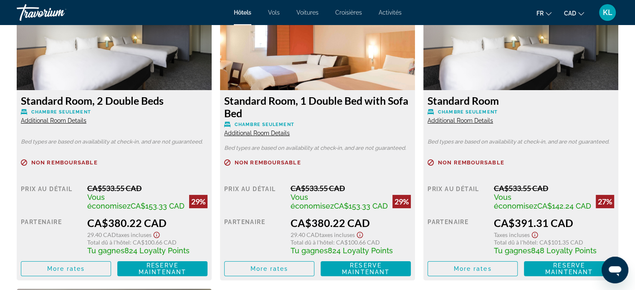
scroll to position [1196, 0]
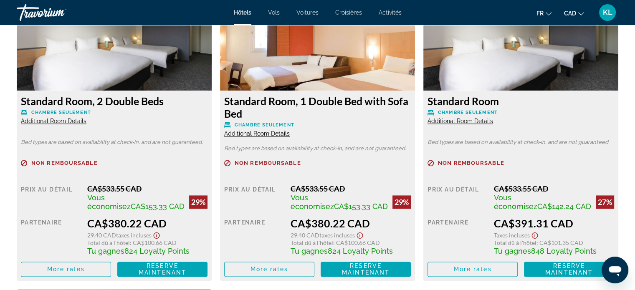
click at [464, 118] on span "Additional Room Details" at bounding box center [461, 121] width 66 height 7
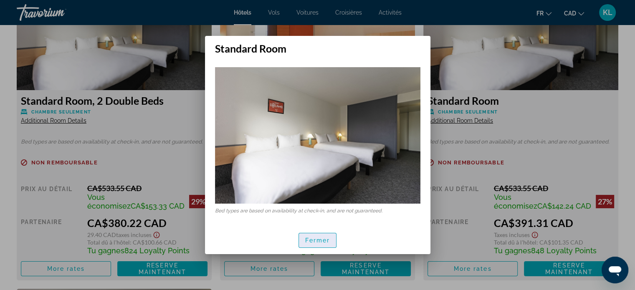
click at [323, 240] on span "Fermer" at bounding box center [317, 240] width 25 height 7
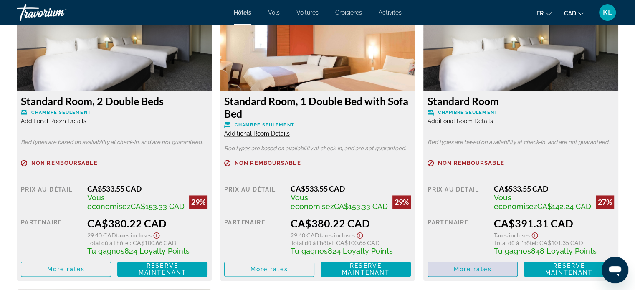
click at [473, 265] on span "Main content" at bounding box center [472, 269] width 89 height 20
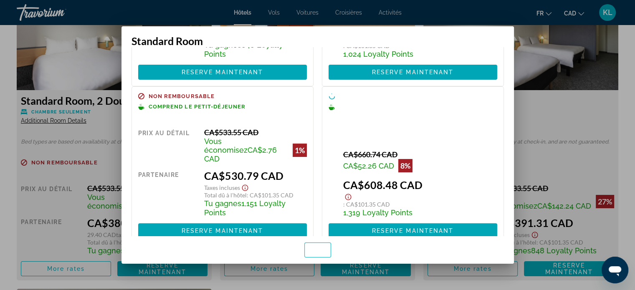
scroll to position [0, 0]
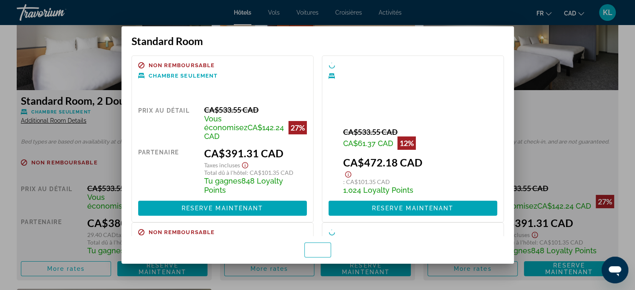
click at [624, 98] on div at bounding box center [317, 145] width 635 height 290
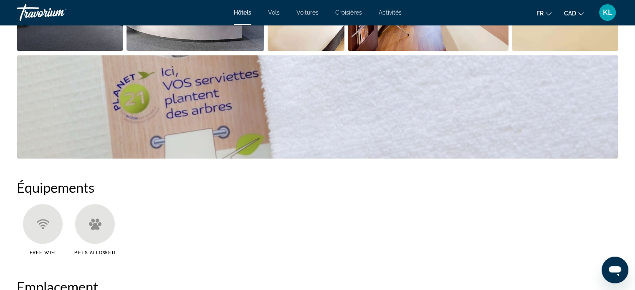
scroll to position [530, 0]
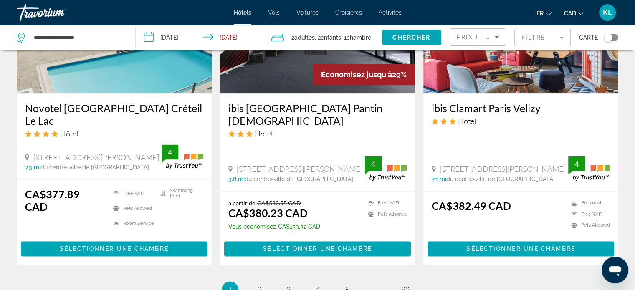
scroll to position [1061, 0]
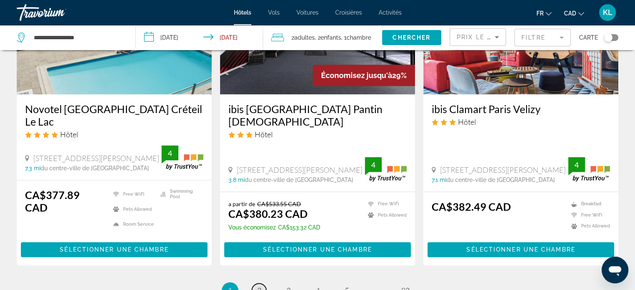
click at [260, 286] on span "2" at bounding box center [259, 290] width 4 height 9
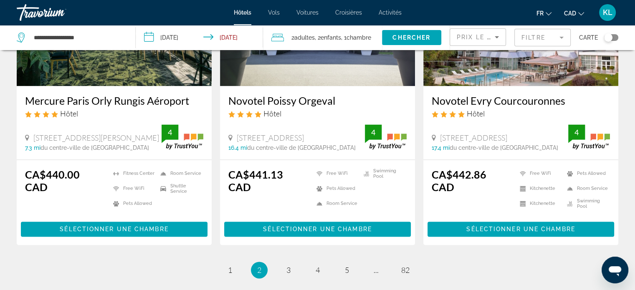
scroll to position [1168, 0]
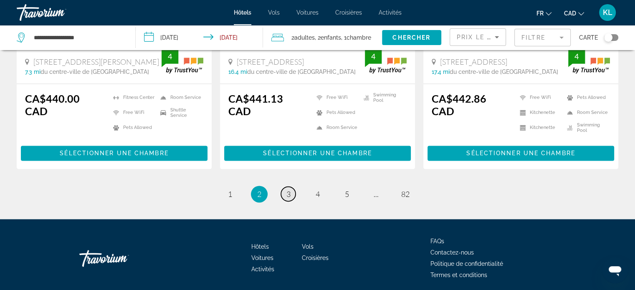
click at [291, 187] on link "page 3" at bounding box center [288, 194] width 15 height 15
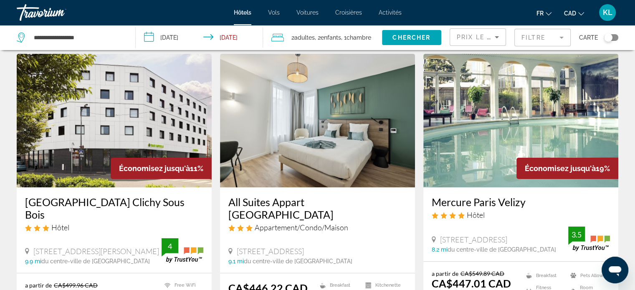
scroll to position [22, 0]
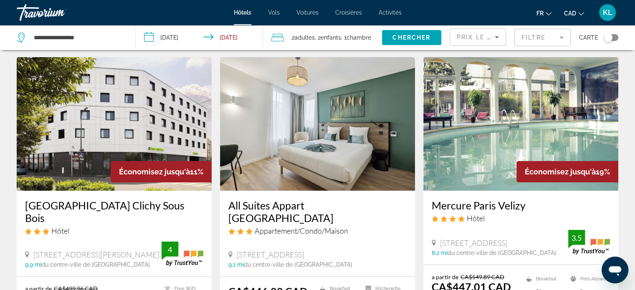
click at [529, 122] on img "Main content" at bounding box center [521, 124] width 195 height 134
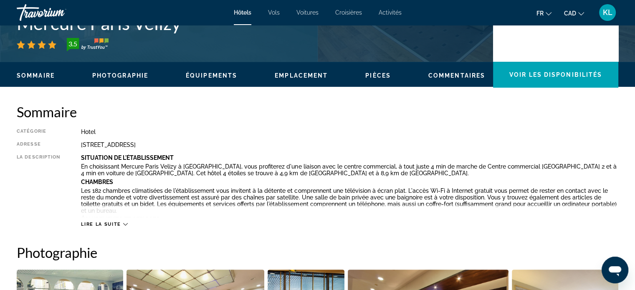
scroll to position [252, 0]
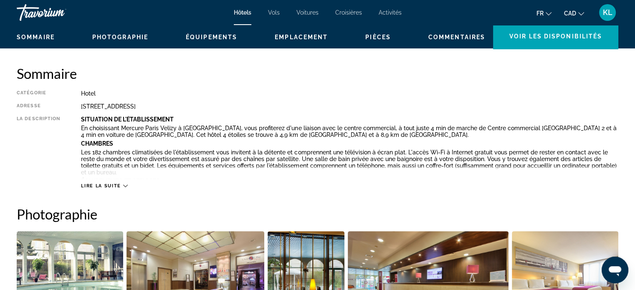
click at [107, 184] on span "Lire la suite" at bounding box center [101, 185] width 40 height 5
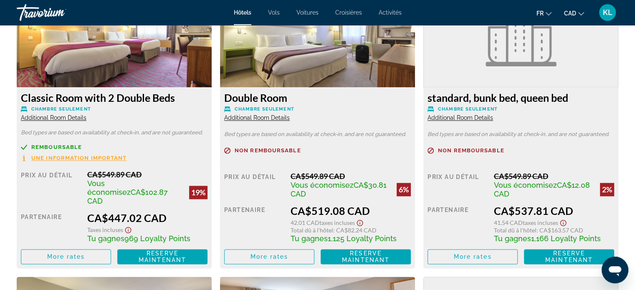
scroll to position [1285, 0]
click at [61, 249] on span "Main content" at bounding box center [65, 257] width 89 height 20
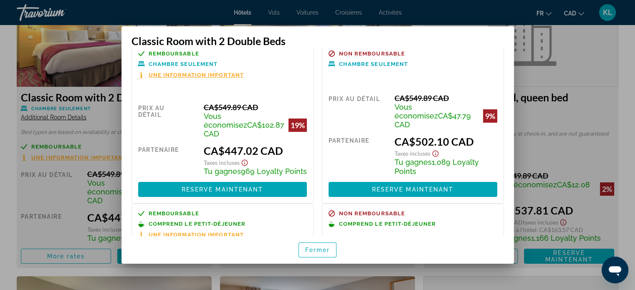
scroll to position [0, 0]
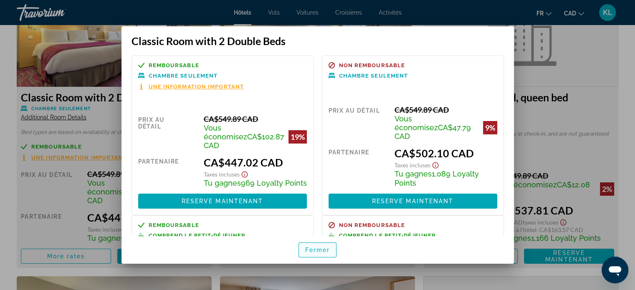
click at [332, 253] on span "button" at bounding box center [318, 250] width 38 height 20
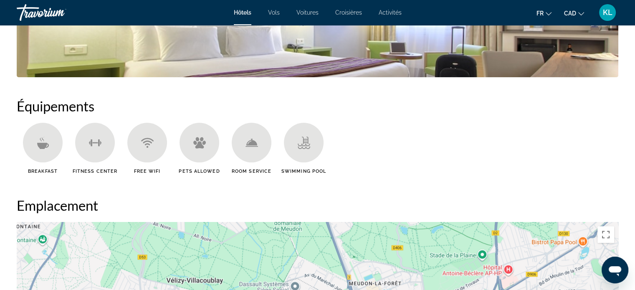
scroll to position [648, 0]
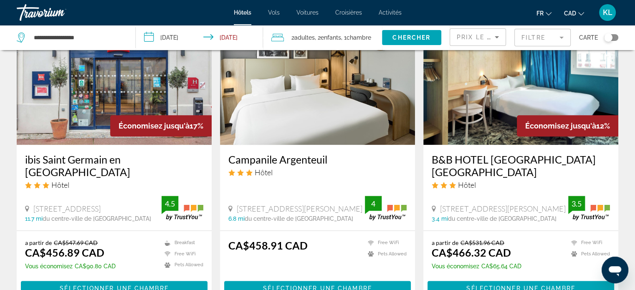
scroll to position [1019, 0]
